Goal: Find specific page/section: Find specific page/section

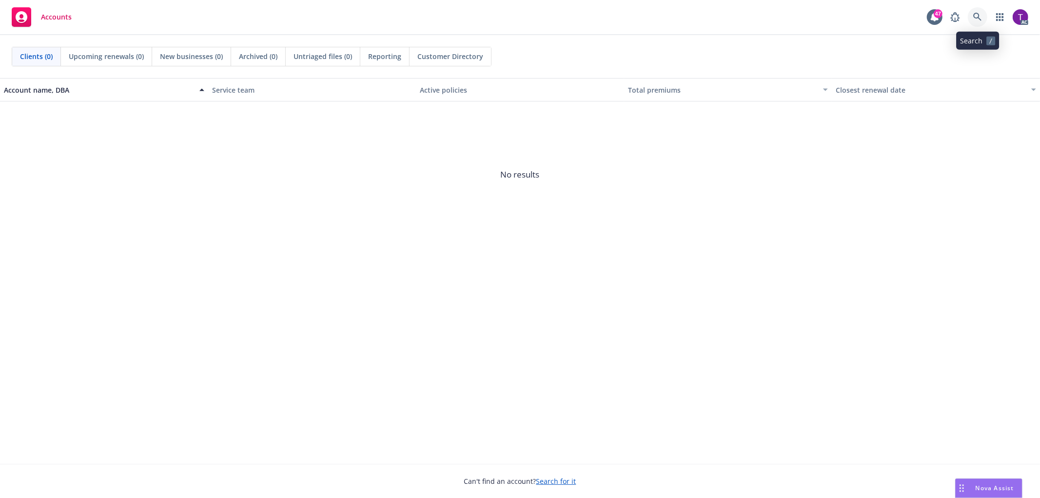
click at [980, 20] on icon at bounding box center [977, 17] width 8 height 8
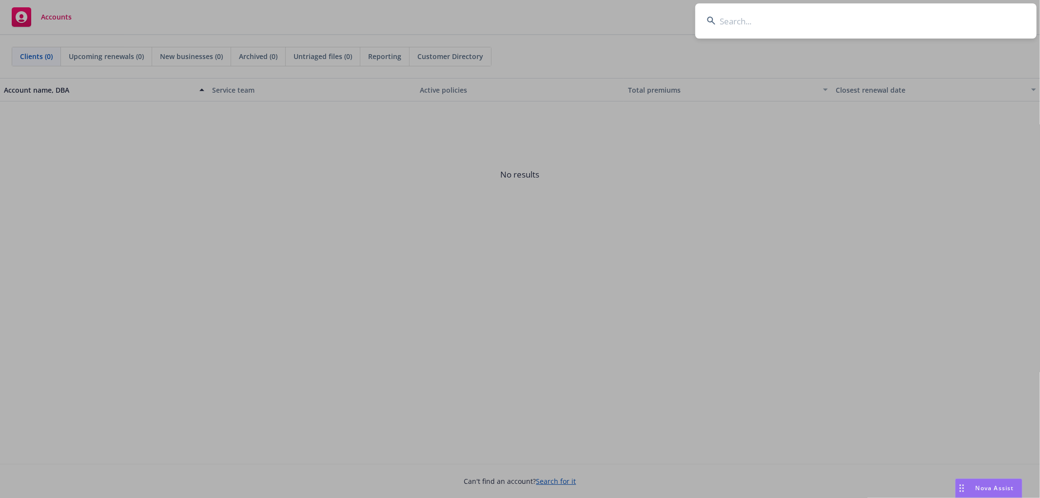
click at [724, 20] on input at bounding box center [865, 20] width 341 height 35
paste input "Concerto Lofts Homeowners Association"
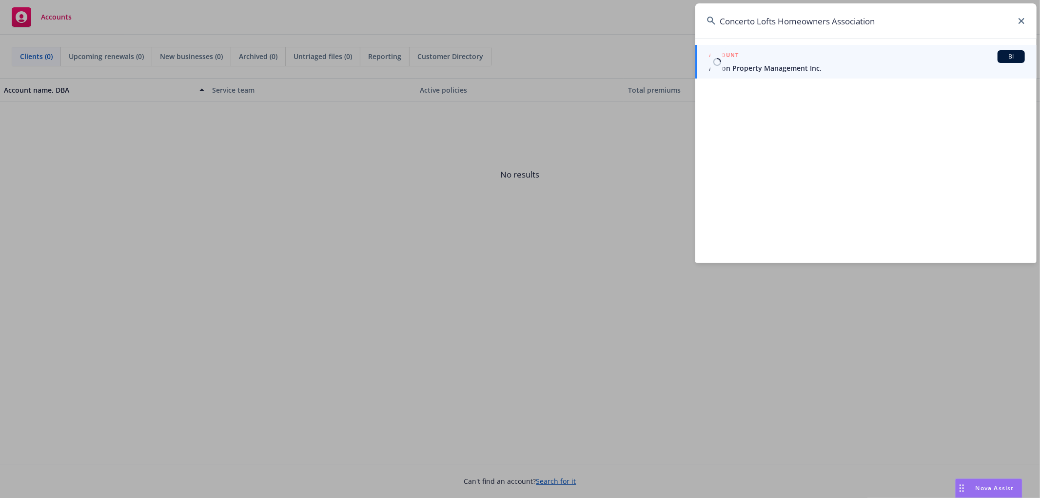
type input "Concerto Lofts Homeowners Association"
click at [763, 67] on span "Action Property Management Inc." at bounding box center [867, 68] width 316 height 10
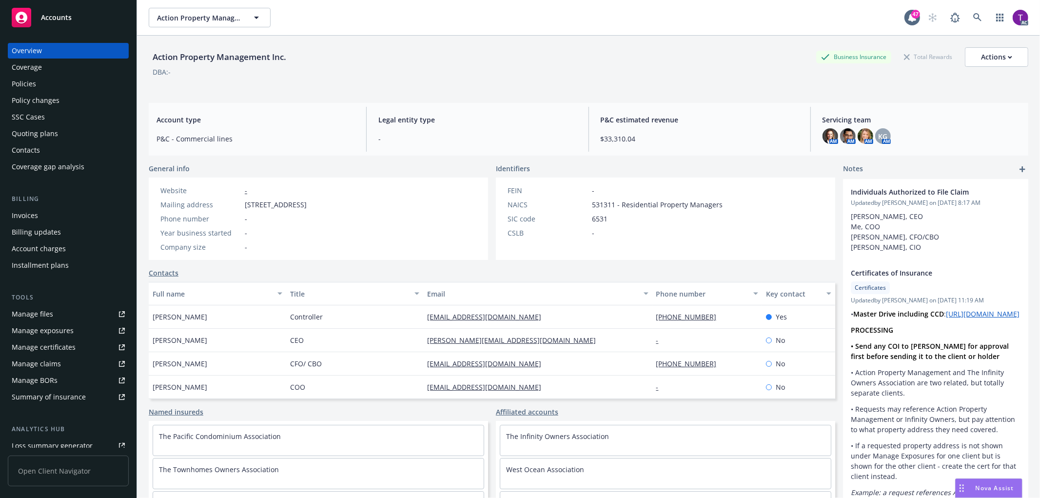
click at [13, 218] on div "Invoices" at bounding box center [25, 216] width 26 height 16
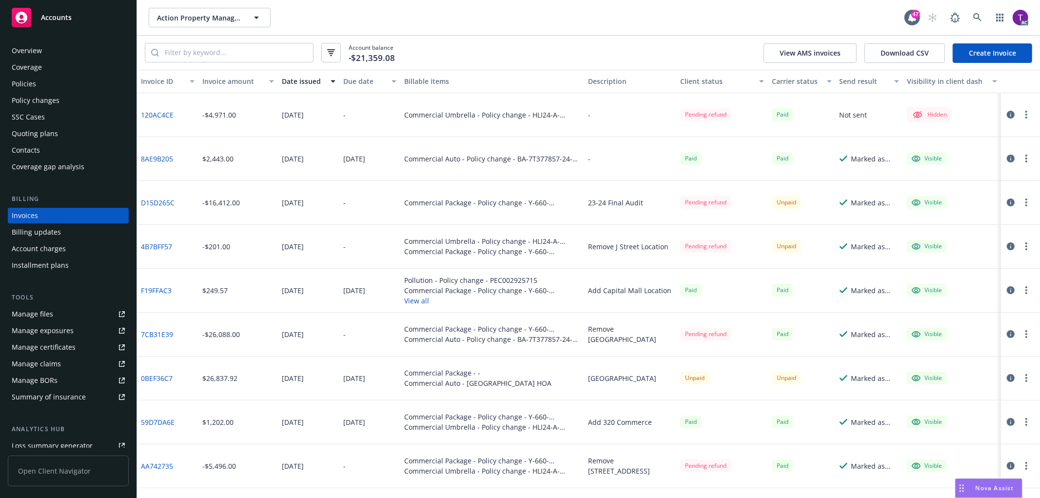
click at [220, 82] on div "Invoice amount" at bounding box center [232, 81] width 61 height 10
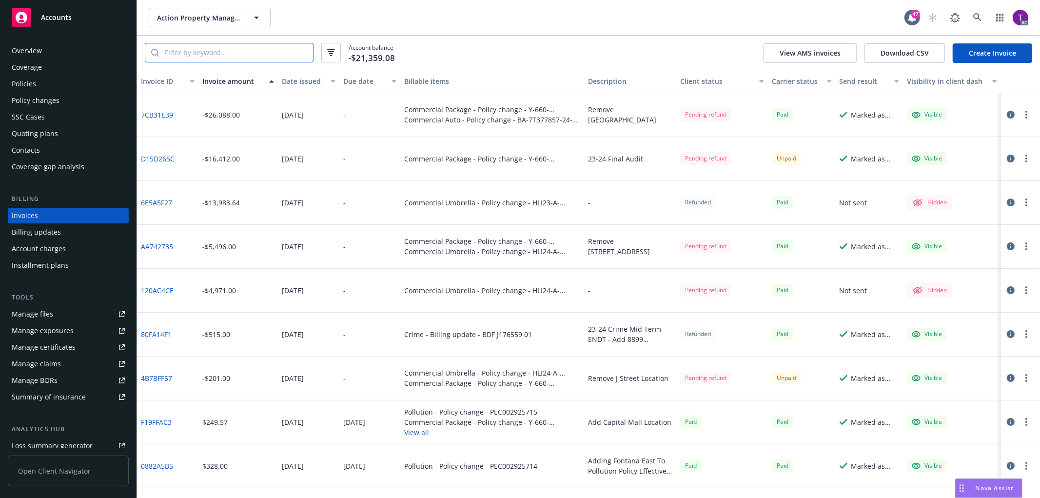
click at [187, 49] on input "search" at bounding box center [236, 52] width 154 height 19
paste input "00161293-0"
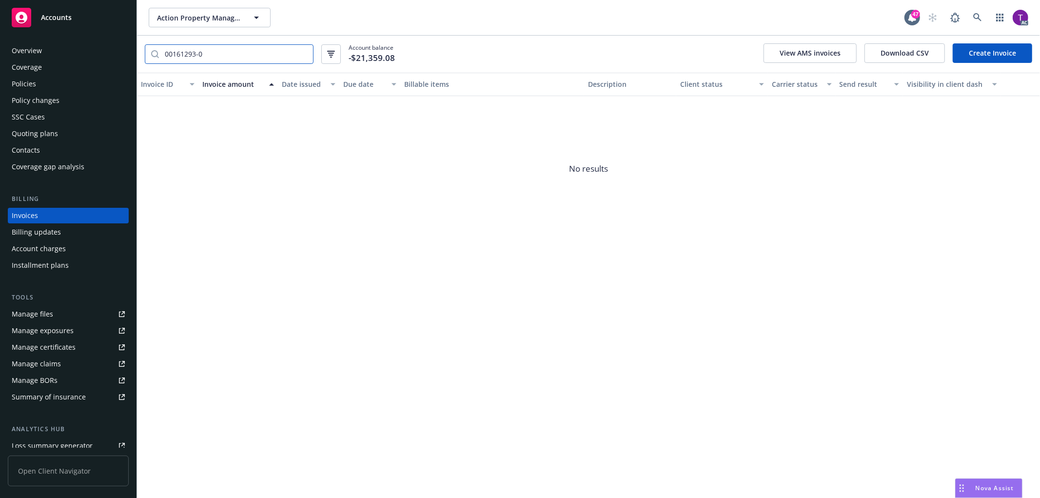
type input "00161293-0"
